Goal: Information Seeking & Learning: Find specific fact

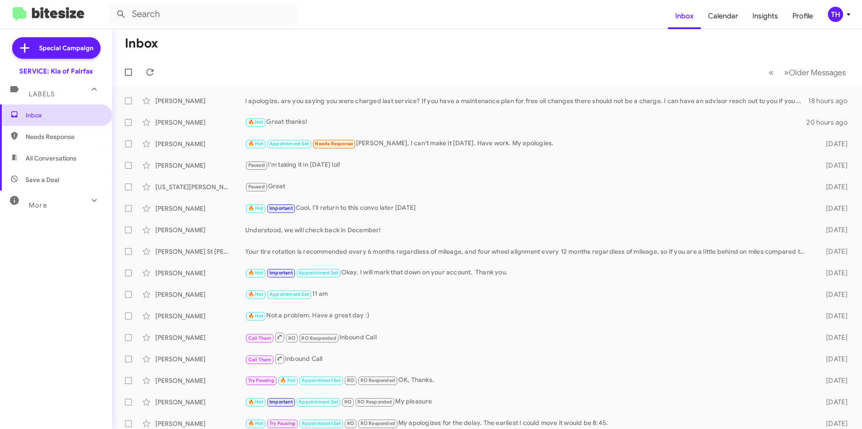
click at [45, 115] on span "Inbox" at bounding box center [64, 115] width 76 height 9
click at [154, 74] on icon at bounding box center [150, 72] width 11 height 11
click at [71, 135] on span "Needs Response" at bounding box center [64, 136] width 76 height 9
type input "in:needs-response"
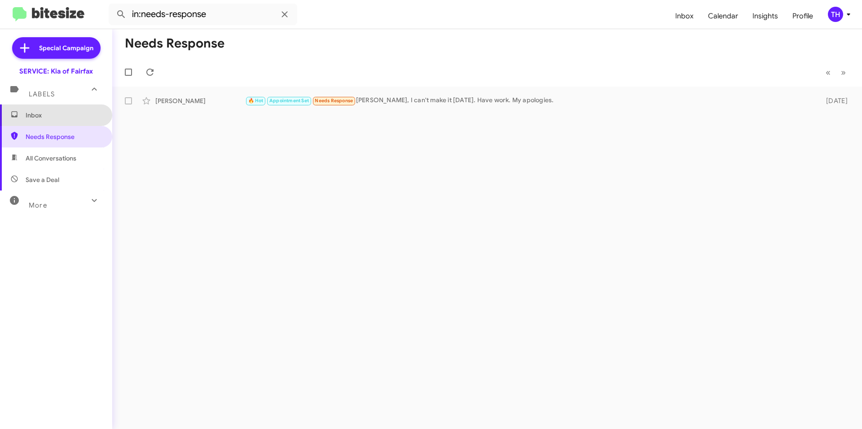
click at [66, 112] on span "Inbox" at bounding box center [64, 115] width 76 height 9
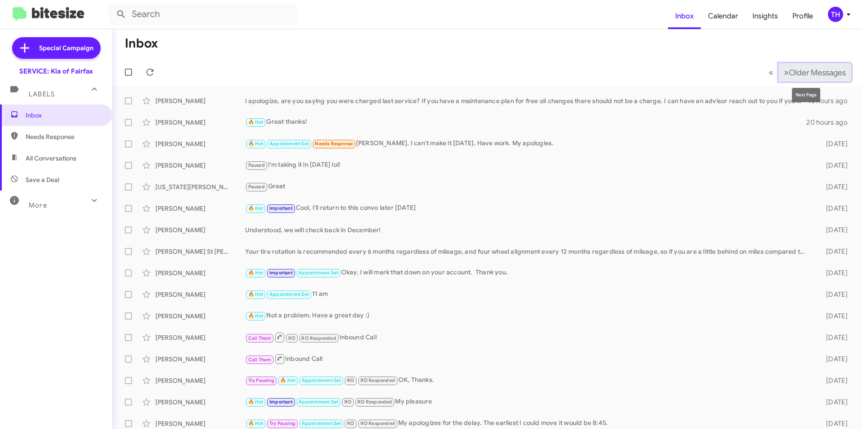
click at [819, 72] on span "Older Messages" at bounding box center [816, 73] width 57 height 10
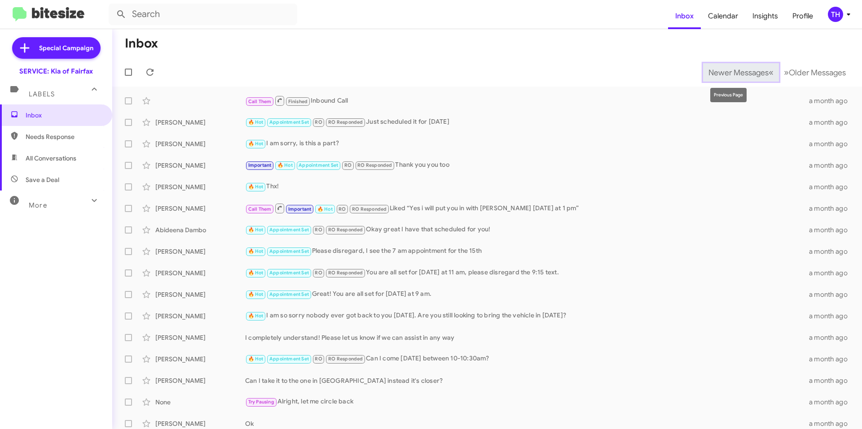
click at [737, 73] on span "Newer Messages" at bounding box center [738, 73] width 60 height 10
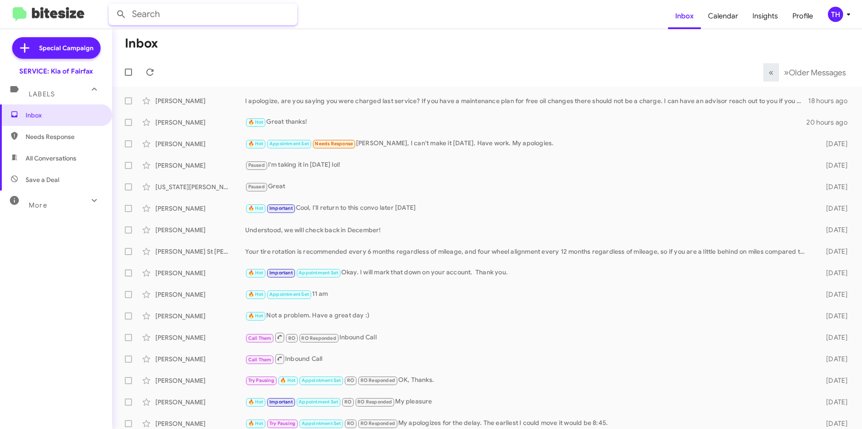
click at [225, 17] on input "text" at bounding box center [203, 15] width 188 height 22
type input "[PERSON_NAME]"
click at [112, 5] on button at bounding box center [121, 14] width 18 height 18
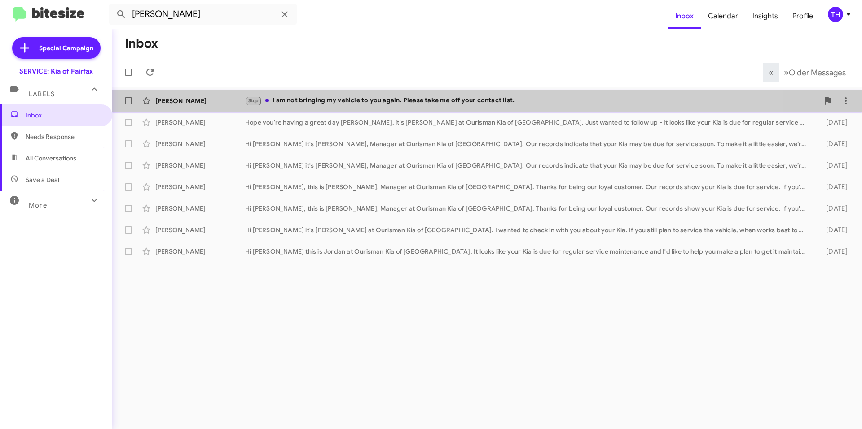
click at [423, 104] on div "Stop I am not bringing my vehicle to you again. Please take me off your contact…" at bounding box center [532, 101] width 574 height 10
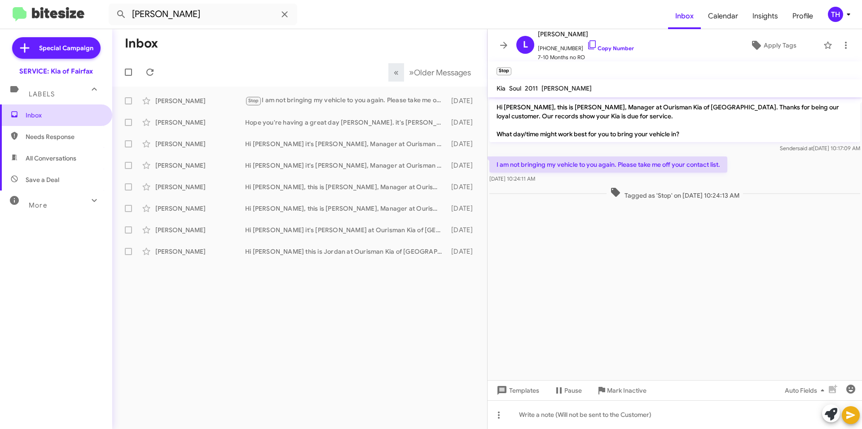
click at [51, 112] on span "Inbox" at bounding box center [64, 115] width 76 height 9
